Goal: Task Accomplishment & Management: Complete application form

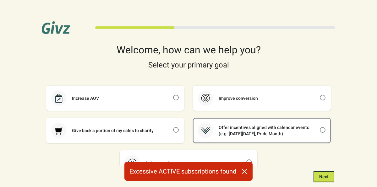
scroll to position [40, 0]
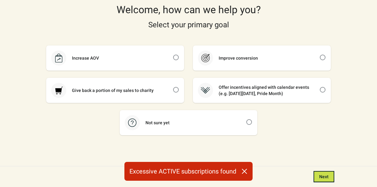
click at [245, 171] on icon "button" at bounding box center [244, 171] width 6 height 6
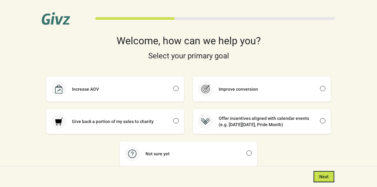
scroll to position [6, 0]
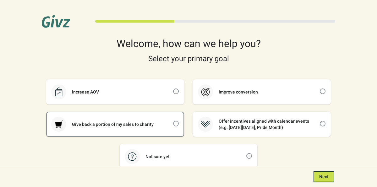
click at [174, 123] on span at bounding box center [176, 124] width 6 height 6
click at [173, 121] on input "checkbox" at bounding box center [173, 121] width 0 height 0
checkbox input "true"
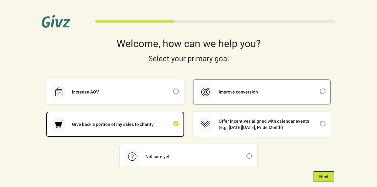
click at [281, 89] on div "Improve conversion" at bounding box center [261, 92] width 137 height 24
checkbox input "true"
checkbox input "false"
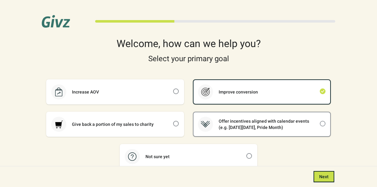
click at [320, 121] on span at bounding box center [323, 124] width 6 height 6
click at [320, 121] on input "checkbox" at bounding box center [320, 121] width 0 height 0
checkbox input "false"
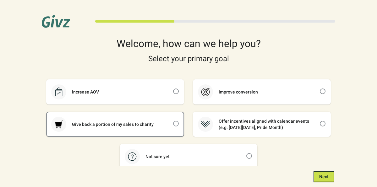
click at [175, 123] on span at bounding box center [176, 124] width 6 height 6
click at [173, 121] on input "checkbox" at bounding box center [173, 121] width 0 height 0
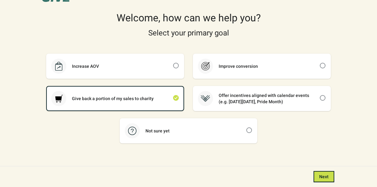
scroll to position [40, 0]
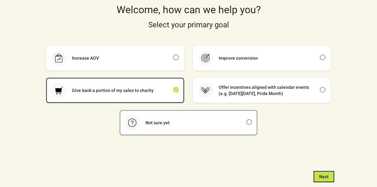
click at [249, 118] on div "Not sure yet" at bounding box center [188, 123] width 137 height 24
checkbox input "false"
checkbox input "true"
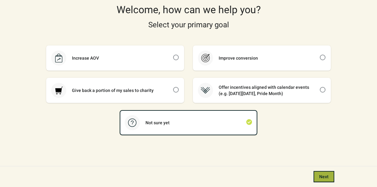
click at [326, 178] on span "Next" at bounding box center [323, 176] width 9 height 5
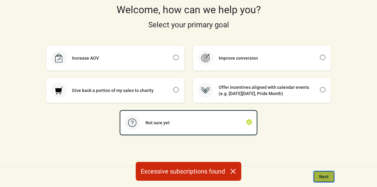
click at [321, 178] on span "Next" at bounding box center [323, 176] width 9 height 5
click at [231, 170] on icon "button" at bounding box center [233, 171] width 6 height 6
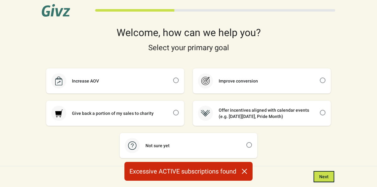
scroll to position [40, 0]
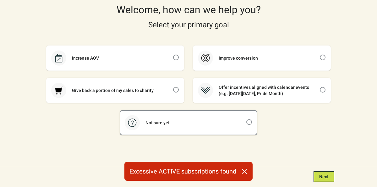
click at [246, 128] on div "Not sure yet" at bounding box center [188, 123] width 137 height 24
checkbox input "true"
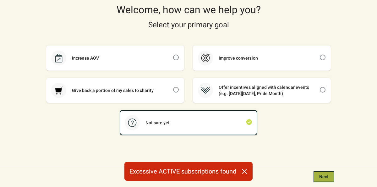
click at [322, 179] on button "Next" at bounding box center [323, 176] width 21 height 11
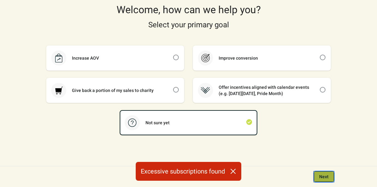
click at [322, 179] on button "Next" at bounding box center [323, 176] width 21 height 11
click at [322, 179] on div "Next" at bounding box center [188, 176] width 313 height 11
click at [322, 179] on button "Next" at bounding box center [323, 176] width 21 height 11
